Goal: Find specific page/section

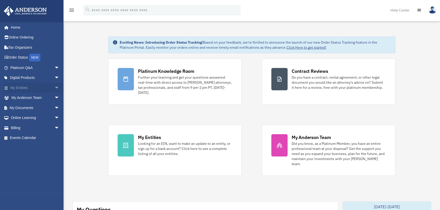
click at [30, 88] on link "My Entities arrow_drop_down" at bounding box center [35, 88] width 63 height 10
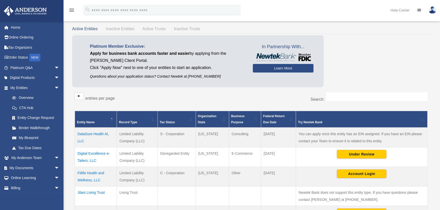
scroll to position [46, 0]
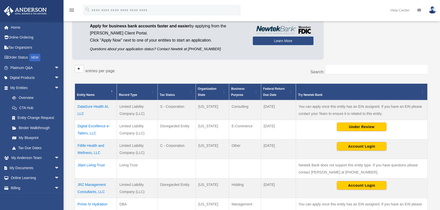
click at [101, 105] on td "DataSure Health AI, LLC" at bounding box center [96, 110] width 42 height 20
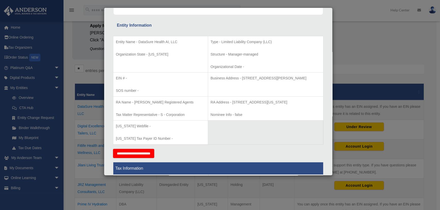
scroll to position [92, 0]
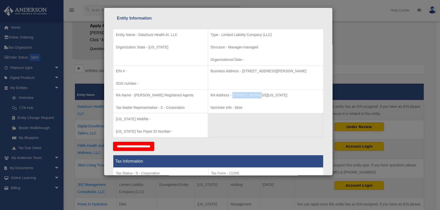
drag, startPoint x: 219, startPoint y: 95, endPoint x: 239, endPoint y: 94, distance: 20.3
click at [239, 94] on p "RA Address - [STREET_ADDRESS][US_STATE]" at bounding box center [265, 95] width 110 height 6
copy p "440 [US_STATE]"
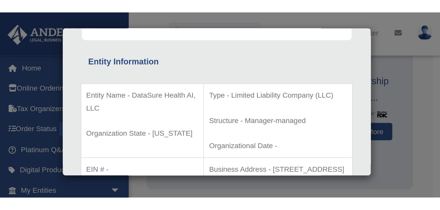
scroll to position [46, 0]
